Goal: Navigation & Orientation: Find specific page/section

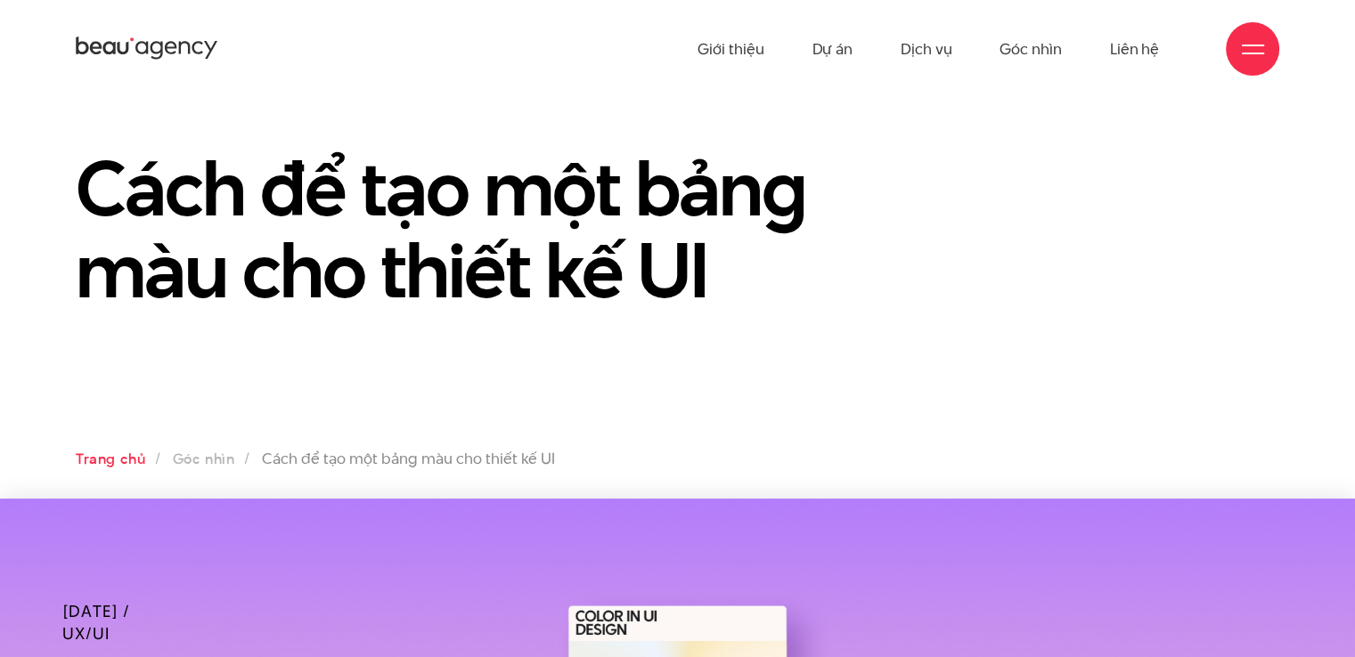
click at [134, 452] on link "Trang chủ" at bounding box center [110, 459] width 69 height 20
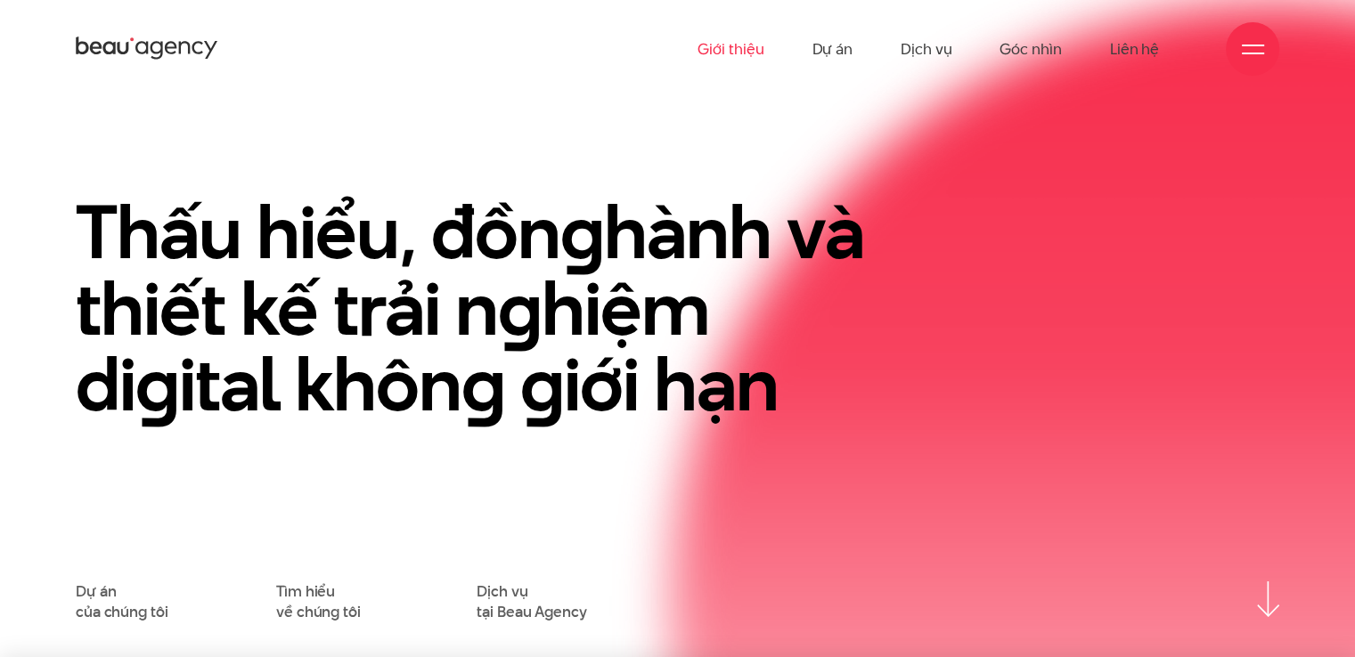
click at [725, 47] on link "Giới thiệu" at bounding box center [731, 49] width 66 height 98
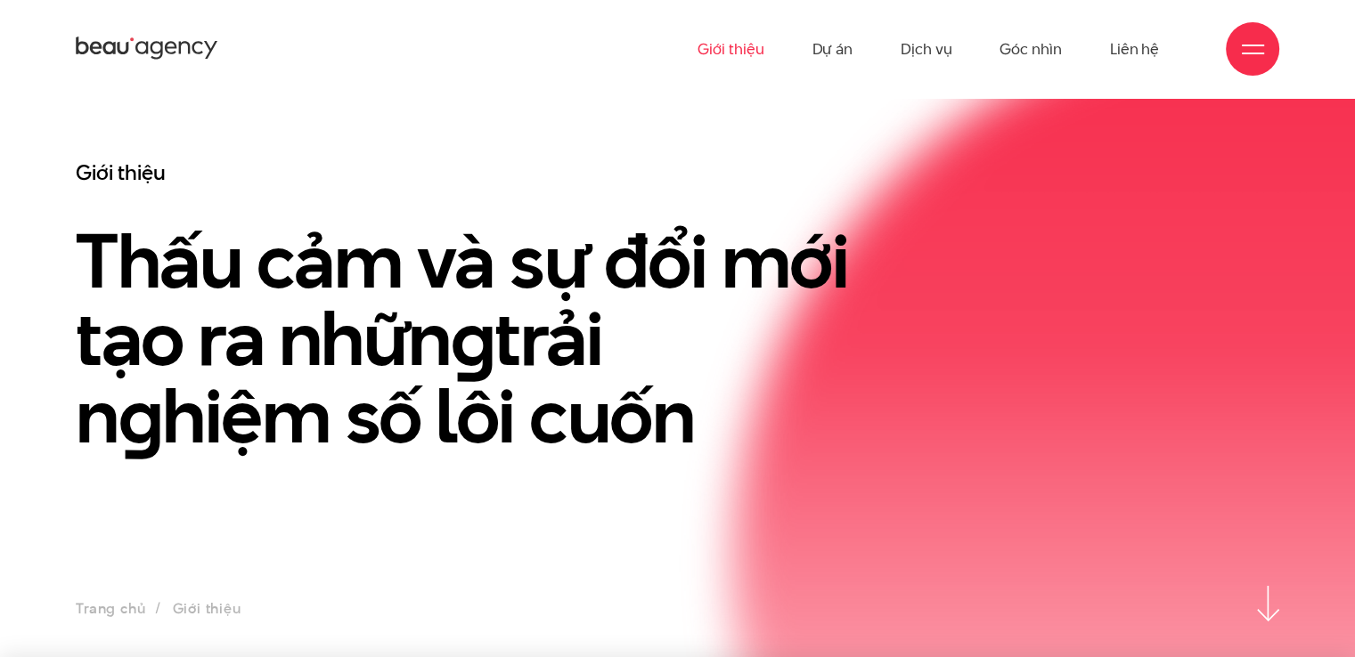
click at [748, 57] on link "Giới thiệu" at bounding box center [731, 49] width 66 height 98
click at [838, 53] on link "Dự án" at bounding box center [832, 49] width 41 height 98
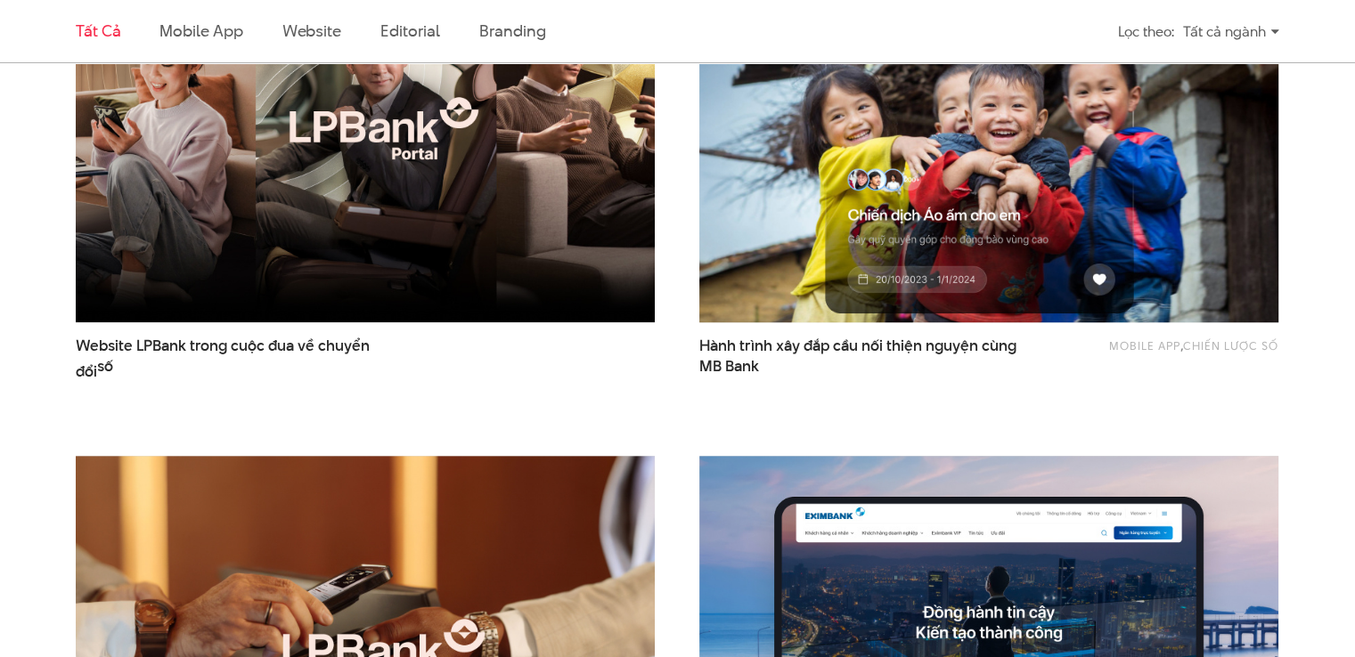
scroll to position [713, 0]
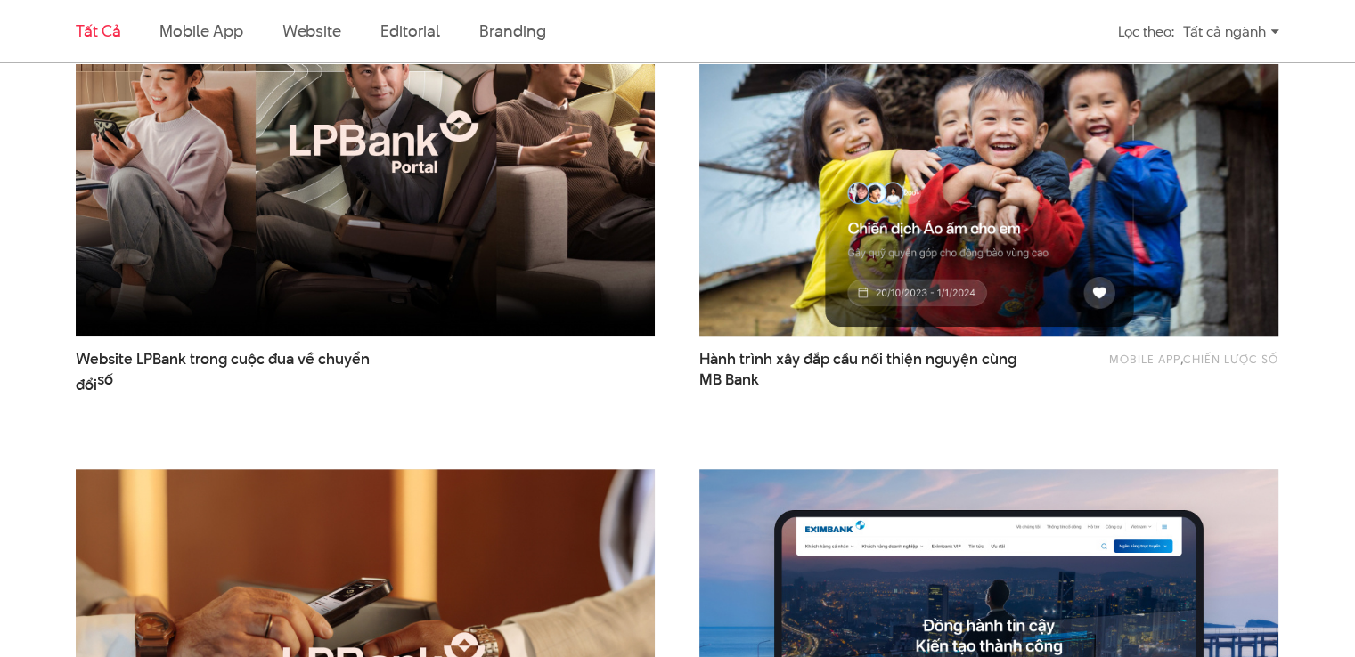
click at [916, 326] on img at bounding box center [989, 141] width 637 height 427
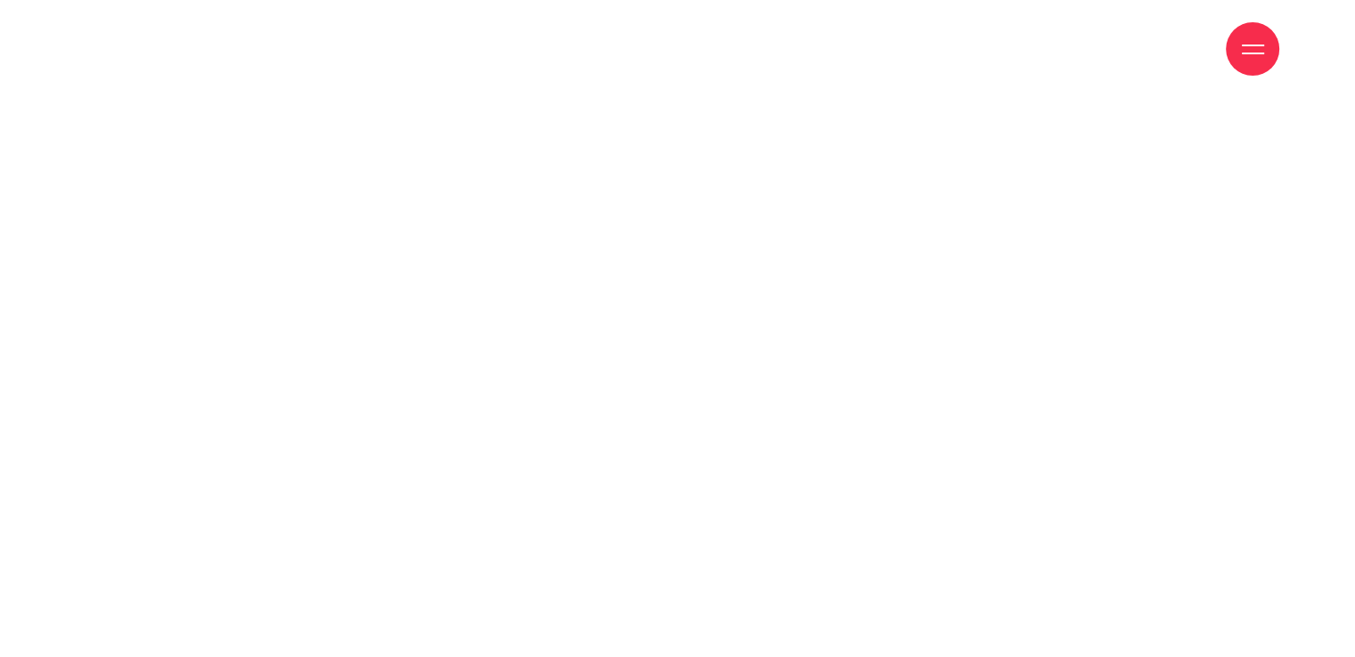
scroll to position [2673, 0]
click at [1021, 306] on div at bounding box center [677, 159] width 1293 height 838
